Goal: Task Accomplishment & Management: Use online tool/utility

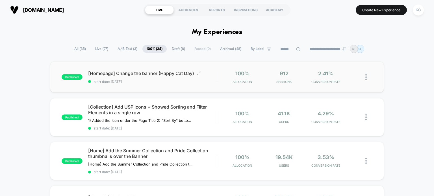
click at [160, 80] on span "start date: [DATE]" at bounding box center [152, 82] width 129 height 4
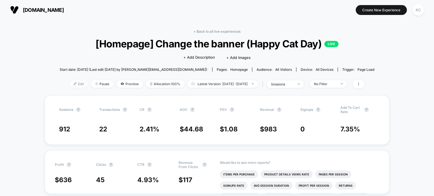
click at [70, 86] on span "Edit" at bounding box center [79, 84] width 19 height 8
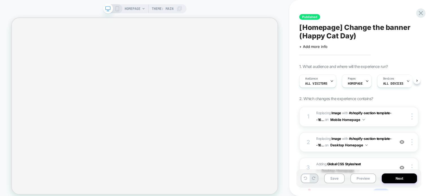
click at [354, 36] on span "[Homepage] Change the banner (Happy Cat Day)" at bounding box center [358, 31] width 119 height 17
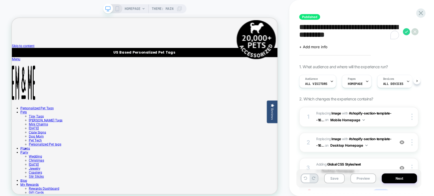
drag, startPoint x: 382, startPoint y: 37, endPoint x: 330, endPoint y: 39, distance: 52.0
click at [330, 39] on textarea "**********" at bounding box center [349, 31] width 101 height 17
click at [382, 31] on textarea "**********" at bounding box center [349, 31] width 101 height 17
drag, startPoint x: 379, startPoint y: 38, endPoint x: 329, endPoint y: 38, distance: 50.3
click at [329, 38] on textarea "**********" at bounding box center [349, 31] width 101 height 17
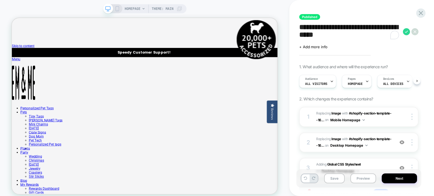
click at [329, 36] on textarea "**********" at bounding box center [349, 31] width 101 height 17
type textarea "**********"
click at [408, 33] on icon at bounding box center [406, 31] width 7 height 7
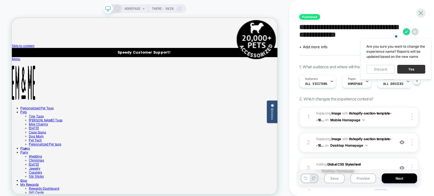
click at [409, 65] on button "Yes" at bounding box center [411, 69] width 28 height 9
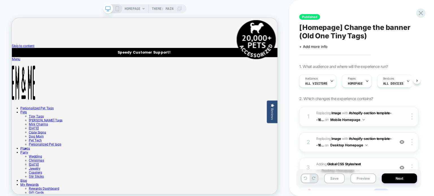
scroll to position [28, 0]
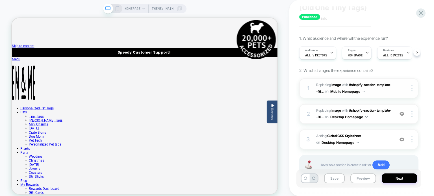
click at [385, 92] on span "#_loomi_addon_1710210980847_dup1754239049 Replacing Image WITH #shopify-section…" at bounding box center [353, 88] width 75 height 13
click at [379, 120] on span "#_loomi_addon_1710211086550_dup1754239049 Replacing Image WITH #shopify-section…" at bounding box center [353, 114] width 75 height 13
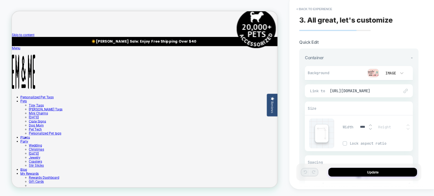
scroll to position [2, 0]
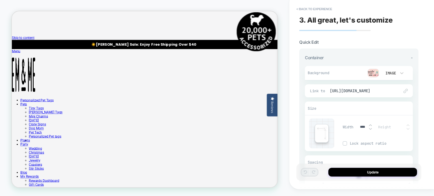
click at [375, 71] on img at bounding box center [373, 73] width 11 height 8
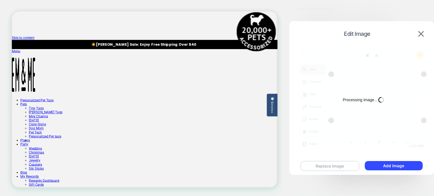
click at [325, 168] on button "Replace Image" at bounding box center [330, 166] width 58 height 10
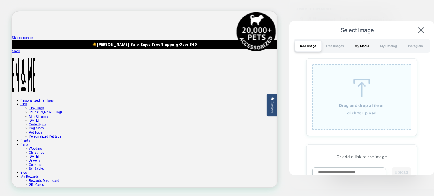
click at [374, 45] on div "My Media" at bounding box center [361, 45] width 27 height 11
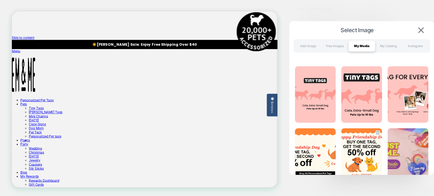
scroll to position [85, 0]
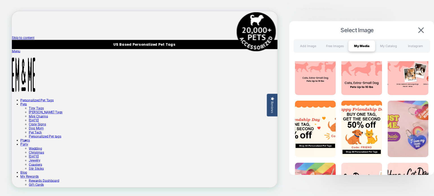
click at [405, 80] on img at bounding box center [408, 67] width 41 height 57
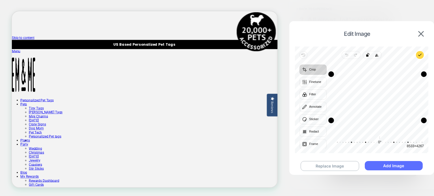
click at [393, 168] on button "Add Image" at bounding box center [394, 165] width 58 height 9
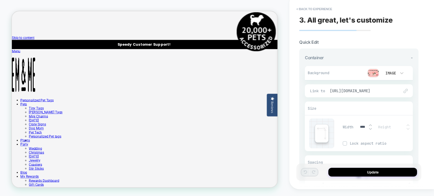
click at [367, 92] on span "[URL][DOMAIN_NAME]" at bounding box center [362, 90] width 64 height 5
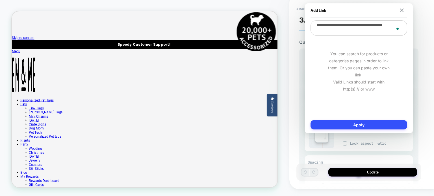
click at [400, 9] on img at bounding box center [402, 10] width 4 height 4
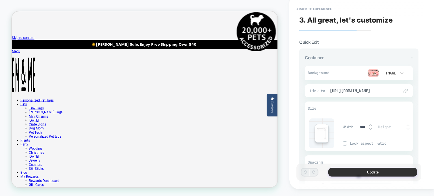
click at [371, 174] on button "Update" at bounding box center [372, 172] width 89 height 9
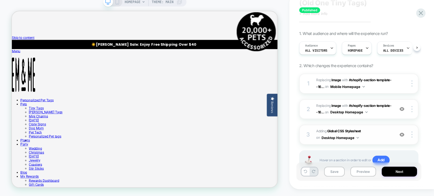
scroll to position [28, 0]
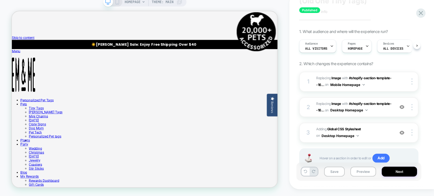
click at [115, 3] on icon at bounding box center [117, 1] width 5 height 5
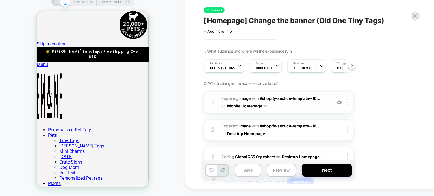
click at [311, 108] on span "#_loomi_addon_1710210980847_dup1754239049 Replacing Image WITH #shopify-section…" at bounding box center [275, 102] width 108 height 15
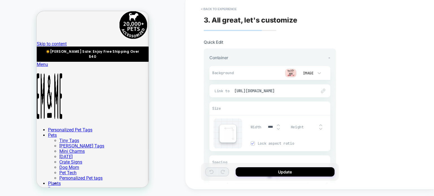
scroll to position [25, 0]
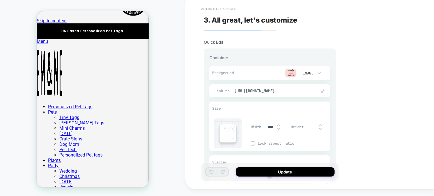
click at [294, 73] on img at bounding box center [290, 73] width 11 height 8
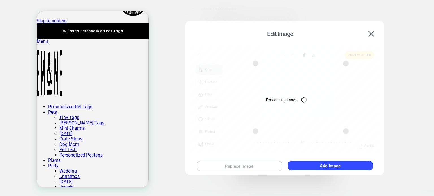
click at [253, 163] on button "Replace Image" at bounding box center [240, 166] width 86 height 10
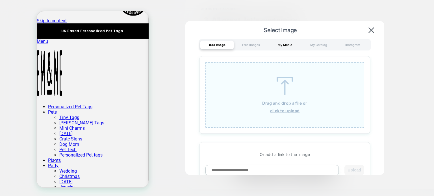
click at [277, 44] on div "My Media" at bounding box center [285, 44] width 34 height 9
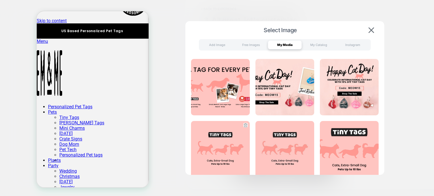
click at [228, 151] on img at bounding box center [220, 149] width 59 height 57
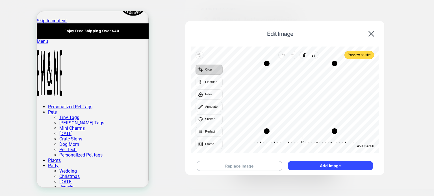
click at [339, 170] on div "Replace Image Add Image" at bounding box center [285, 166] width 188 height 21
click at [345, 164] on button "Add Image" at bounding box center [330, 165] width 85 height 9
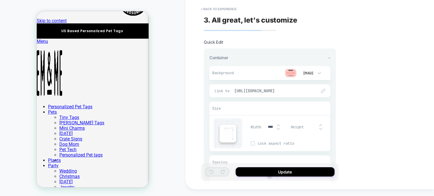
click at [286, 92] on span "[URL][DOMAIN_NAME]" at bounding box center [272, 90] width 77 height 5
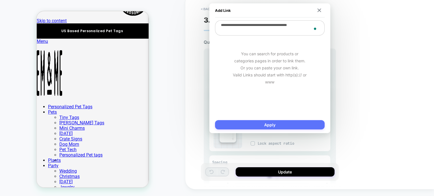
click at [293, 125] on button "Apply" at bounding box center [270, 124] width 110 height 9
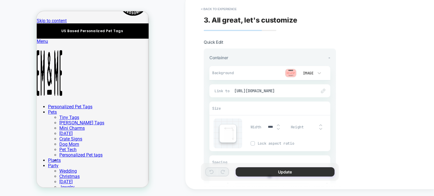
click at [297, 169] on button "Update" at bounding box center [285, 172] width 99 height 9
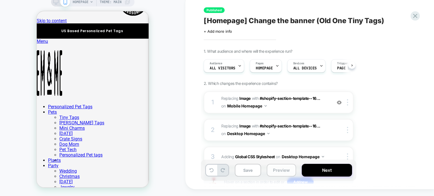
scroll to position [0, 0]
click at [250, 171] on button "Save" at bounding box center [248, 170] width 26 height 13
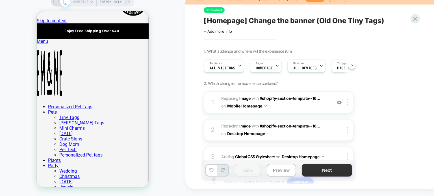
click at [323, 173] on button "Next" at bounding box center [327, 170] width 50 height 13
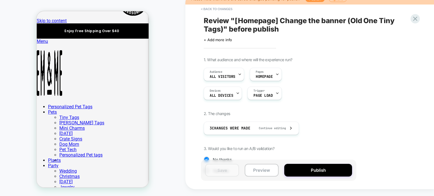
click at [323, 173] on button "Publish" at bounding box center [318, 170] width 68 height 13
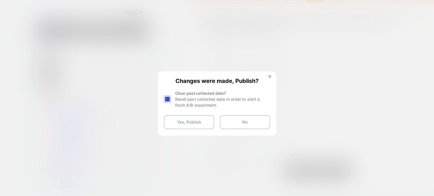
click at [166, 99] on div at bounding box center [167, 99] width 7 height 7
click at [197, 121] on button "Yes, Publish" at bounding box center [189, 122] width 50 height 14
